Goal: Transaction & Acquisition: Purchase product/service

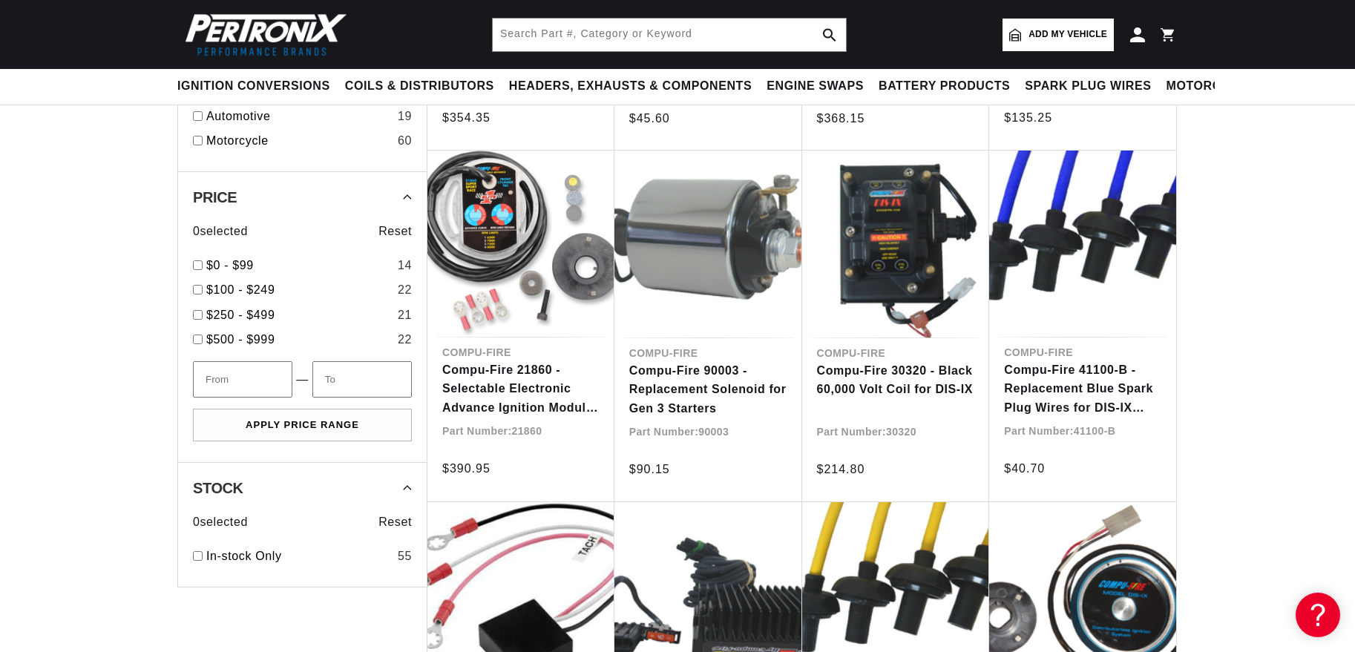
scroll to position [528, 0]
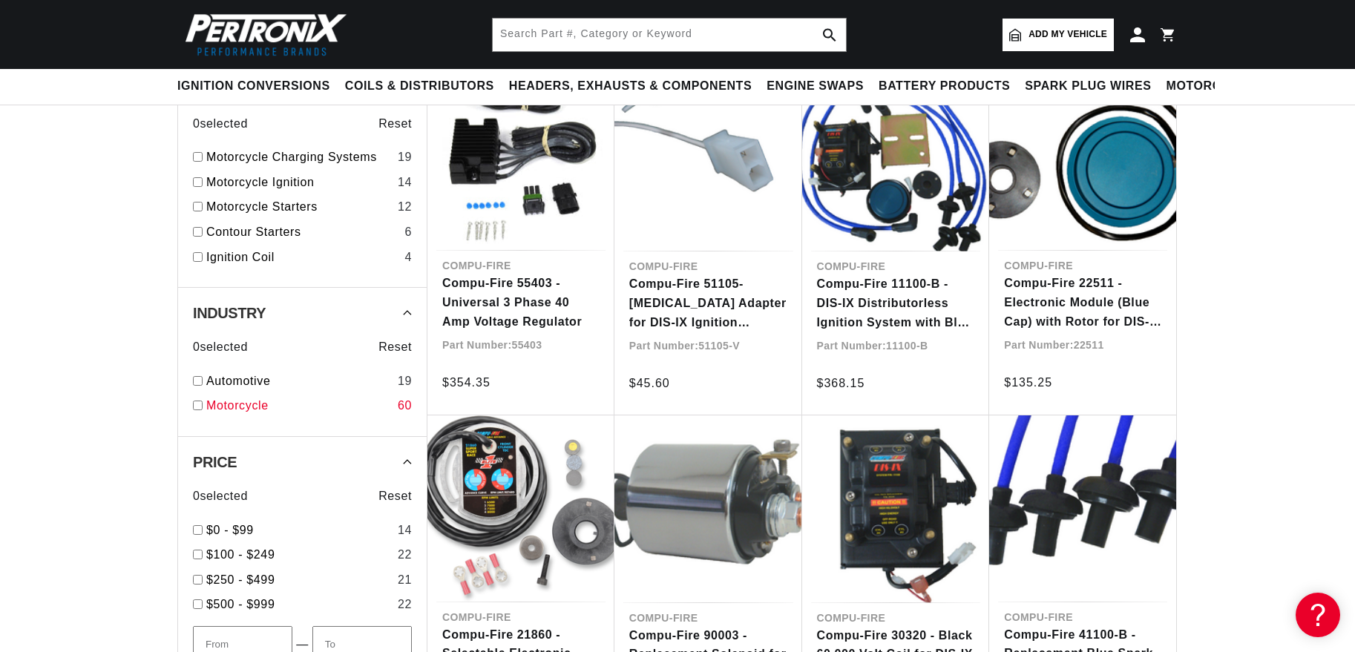
click at [193, 410] on input "checkbox" at bounding box center [198, 406] width 10 height 10
checkbox input "true"
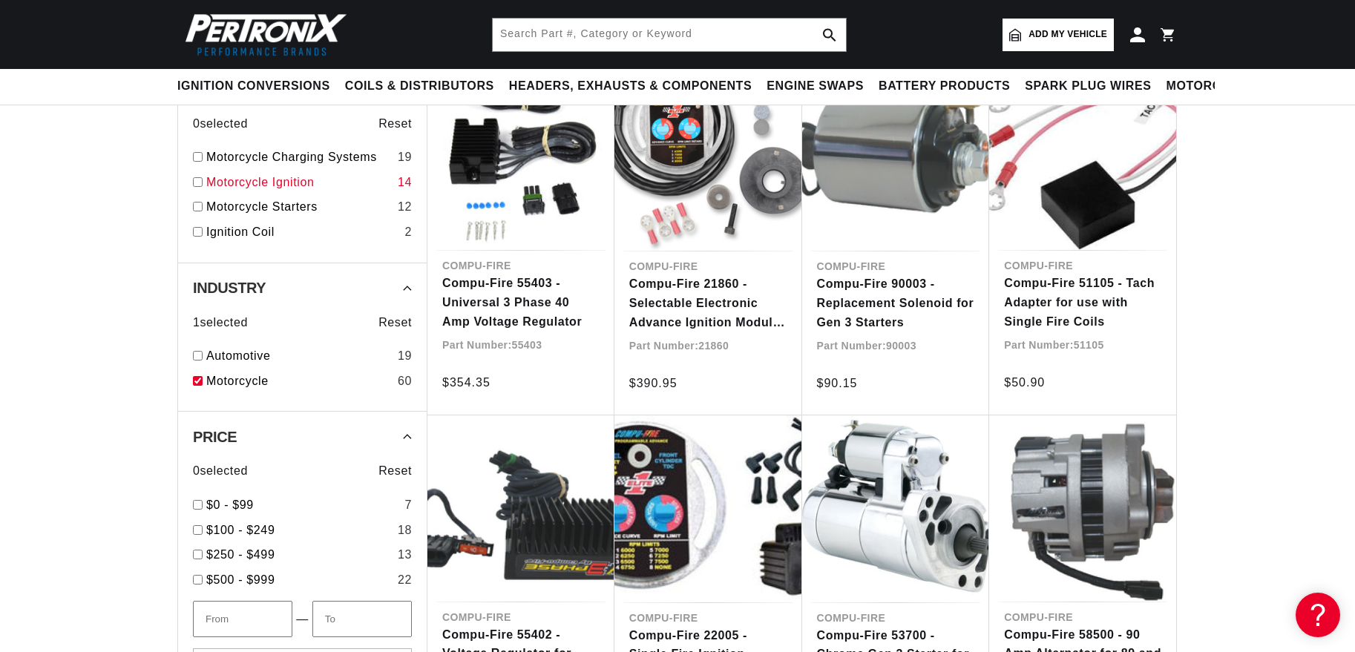
click at [193, 198] on div "Motorcycle Ignition 14" at bounding box center [302, 185] width 219 height 25
checkbox input "true"
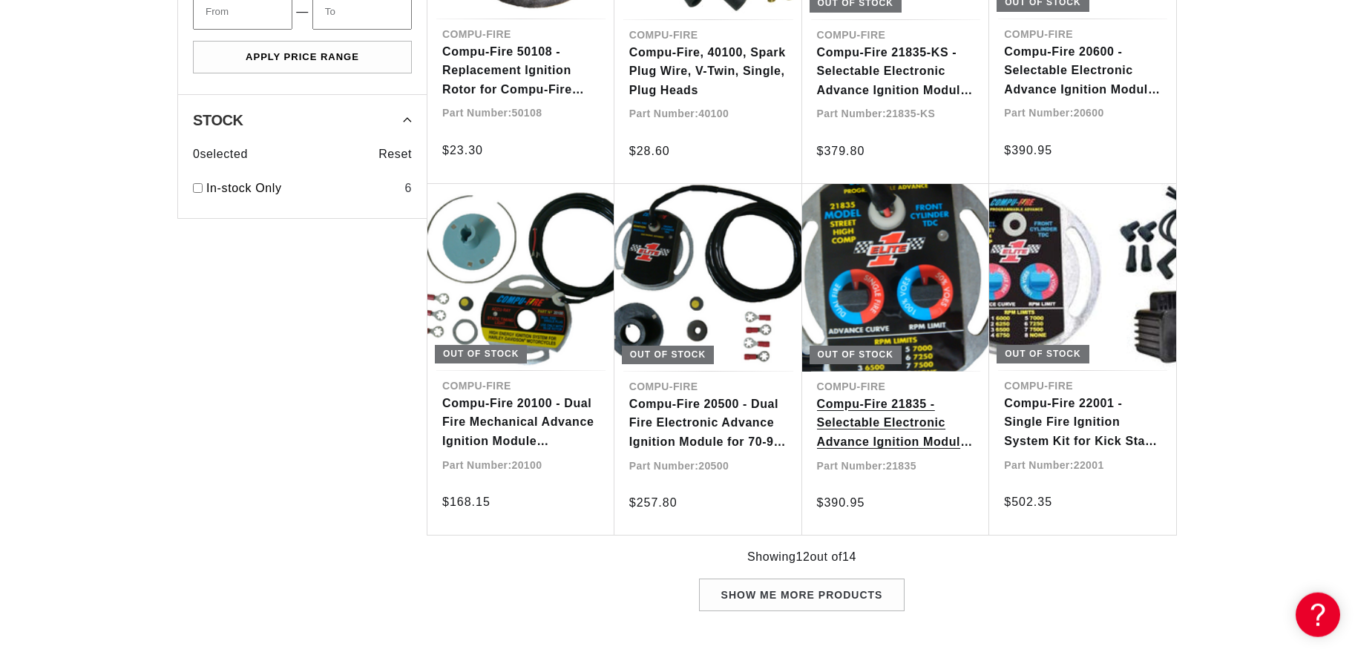
scroll to position [1145, 0]
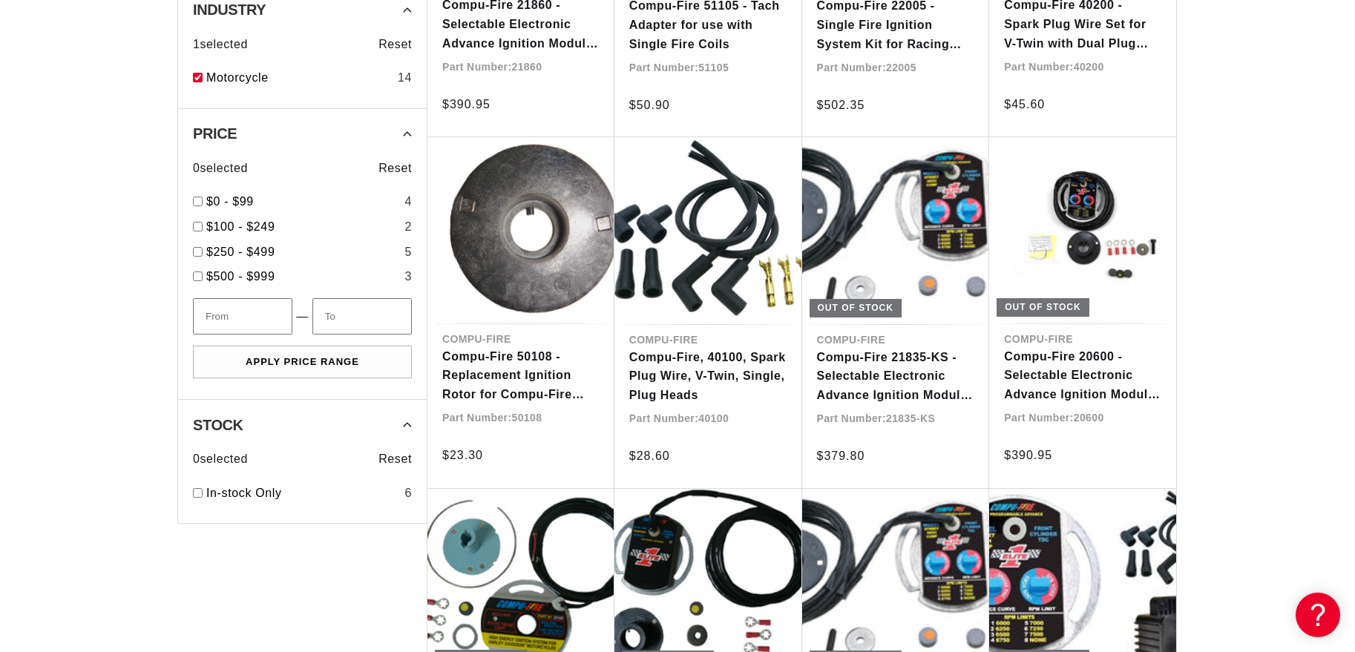
scroll to position [881, 0]
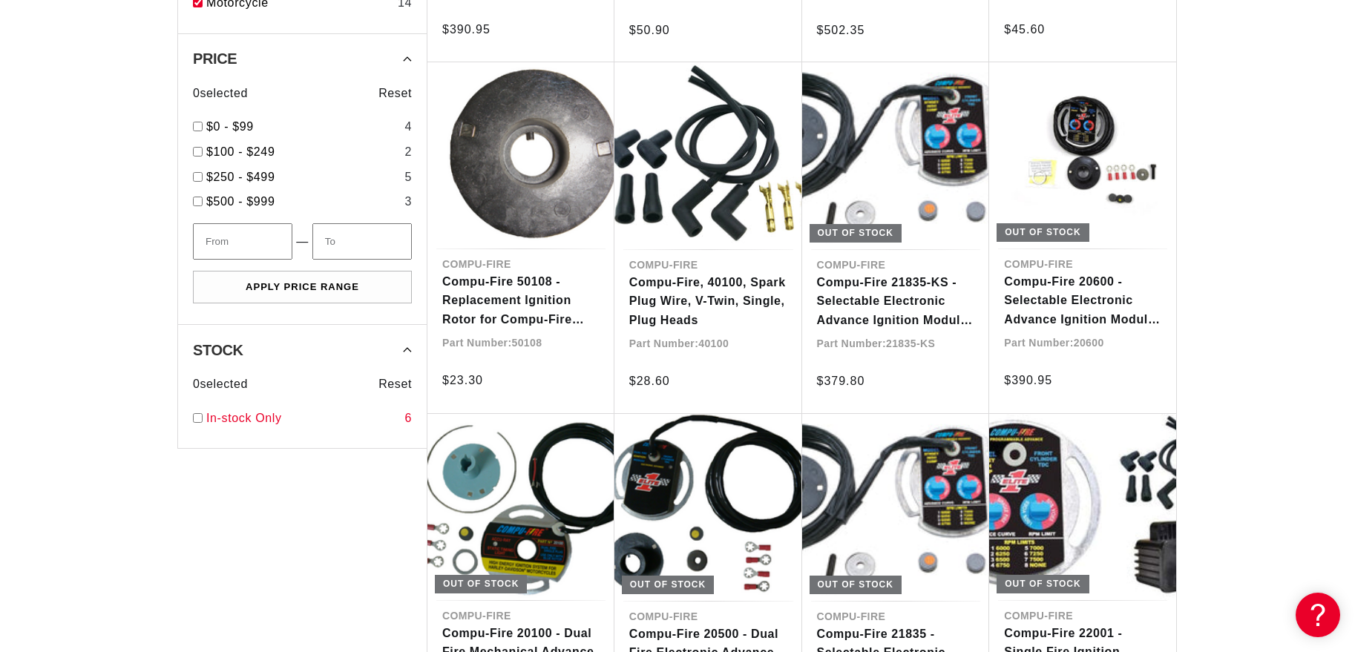
click at [193, 423] on input "checkbox" at bounding box center [198, 418] width 10 height 10
checkbox input "true"
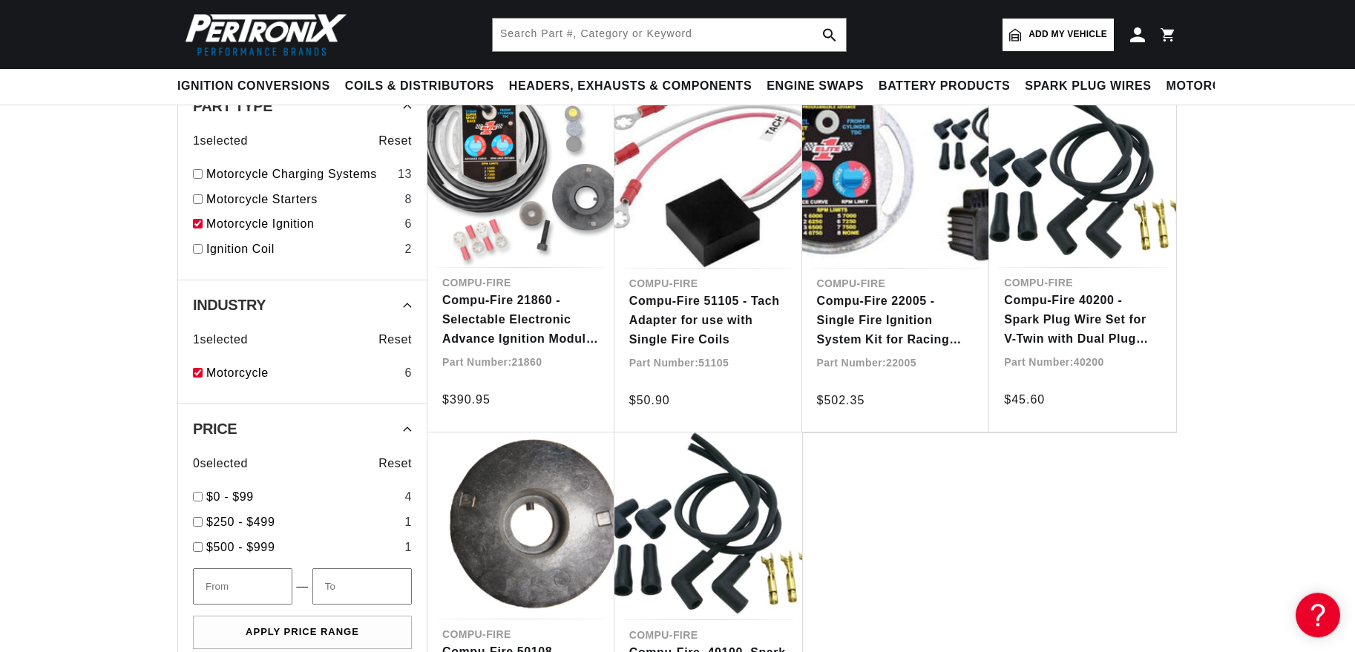
scroll to position [441, 0]
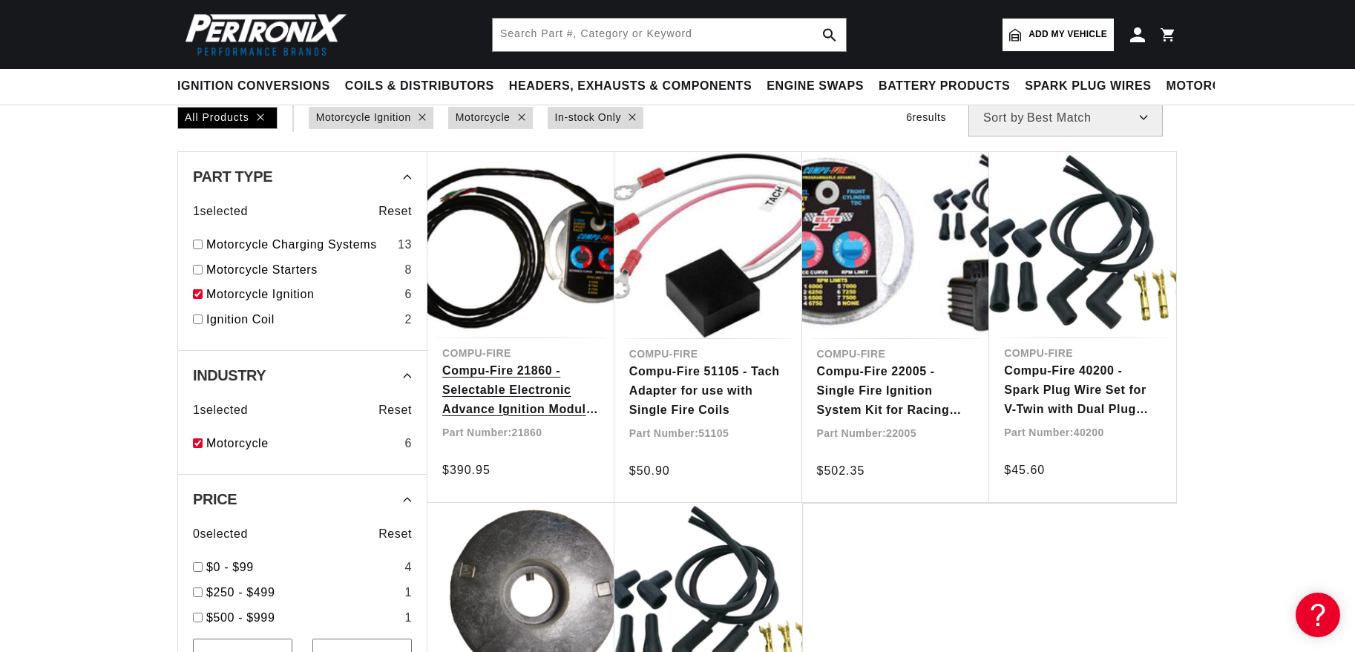
click at [485, 418] on link "Compu-Fire 21860 - Selectable Electronic Advance Ignition Module for 70-99 Big …" at bounding box center [520, 389] width 157 height 57
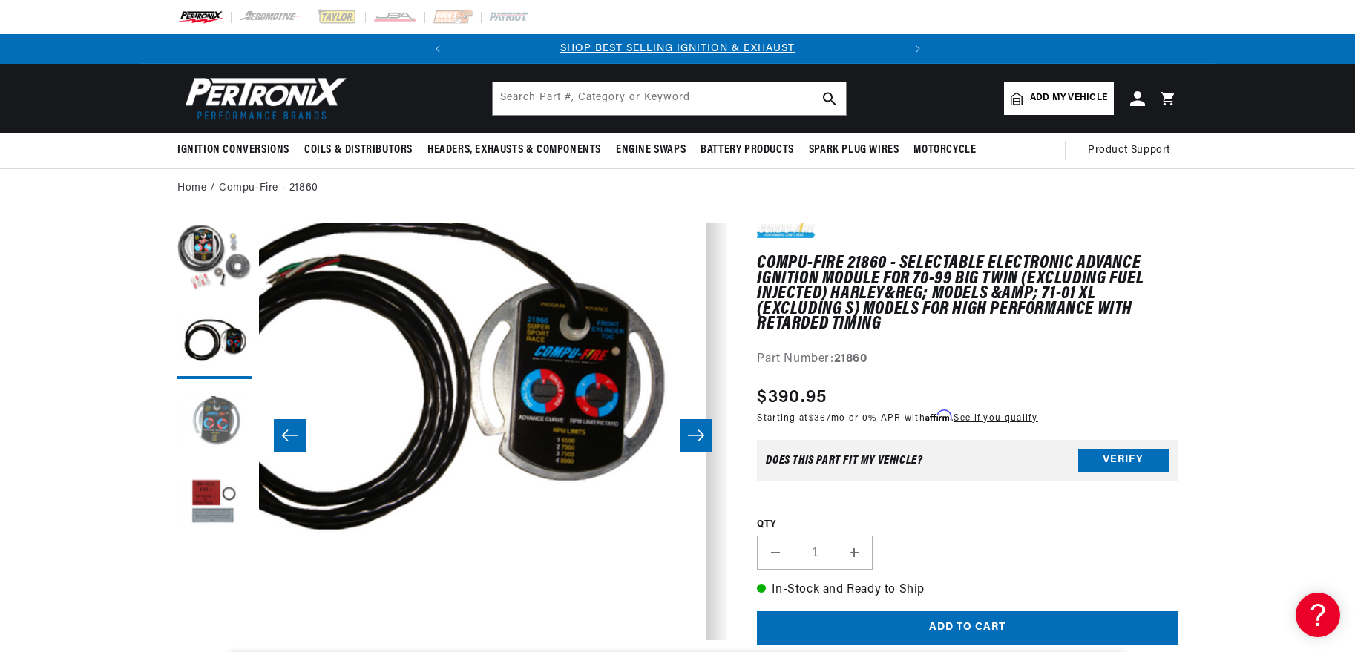
click at [177, 438] on button "Load image 3 in gallery view" at bounding box center [214, 423] width 74 height 74
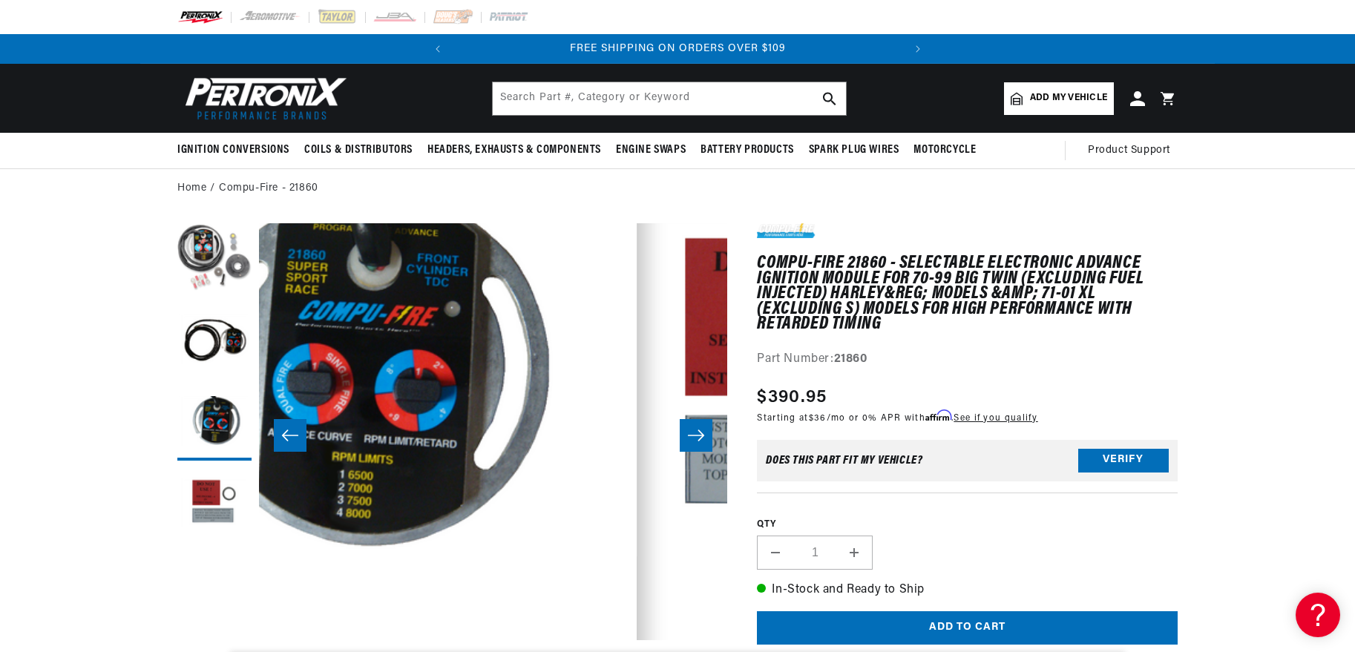
scroll to position [0, 506]
